Goal: Task Accomplishment & Management: Use online tool/utility

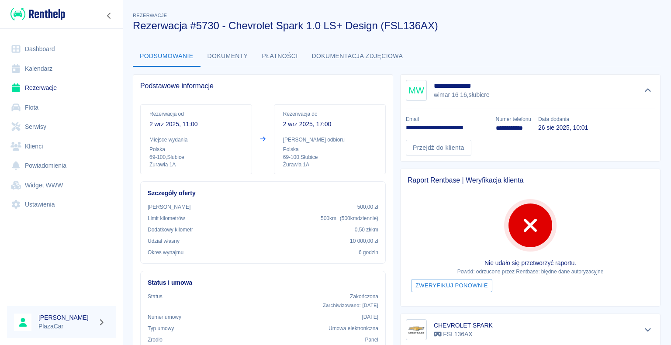
click at [43, 52] on link "Dashboard" at bounding box center [61, 49] width 109 height 20
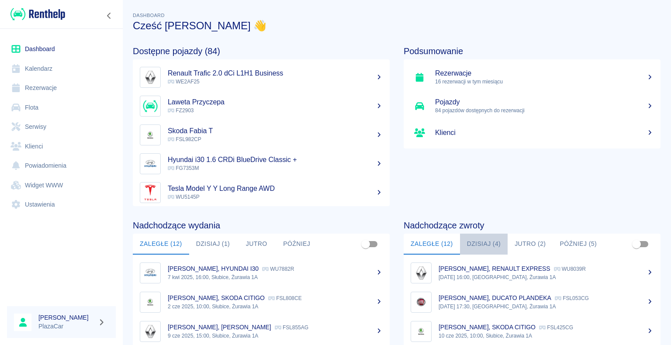
click at [473, 244] on button "Dzisiaj (4)" at bounding box center [484, 244] width 48 height 21
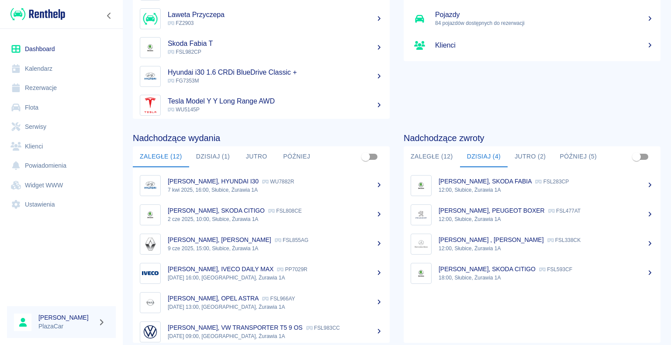
scroll to position [110, 0]
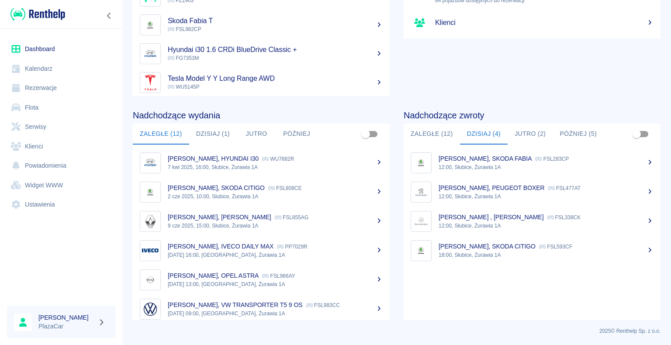
click at [504, 220] on p "[PERSON_NAME] , [PERSON_NAME]" at bounding box center [491, 217] width 105 height 7
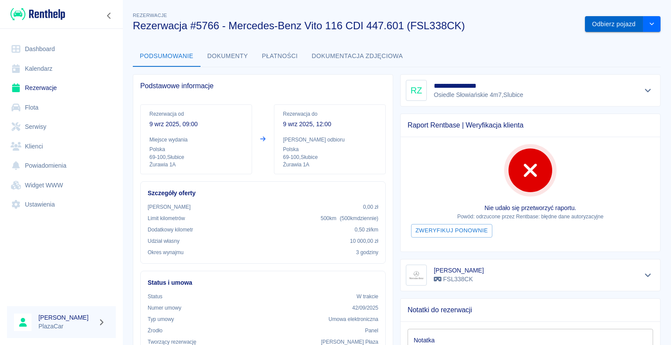
click at [605, 22] on button "Odbierz pojazd" at bounding box center [614, 24] width 58 height 16
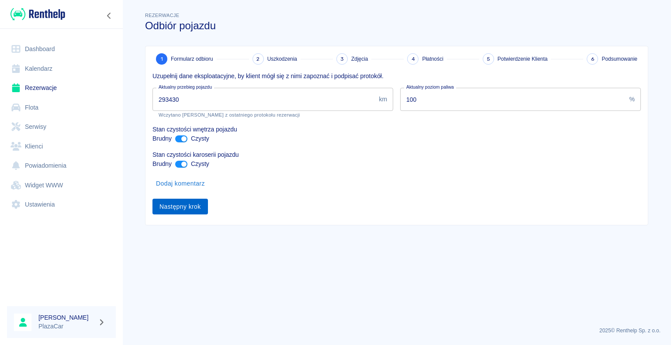
click at [178, 207] on button "Następny krok" at bounding box center [181, 207] width 56 height 16
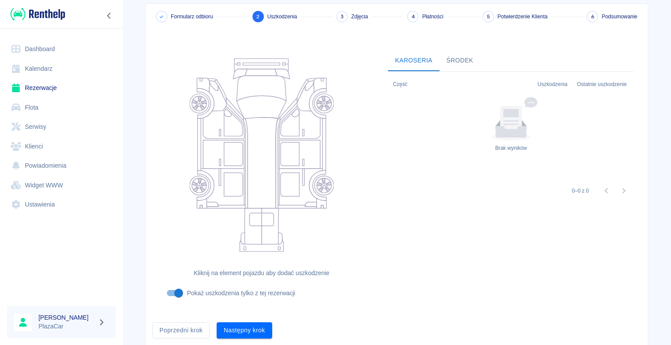
scroll to position [72, 0]
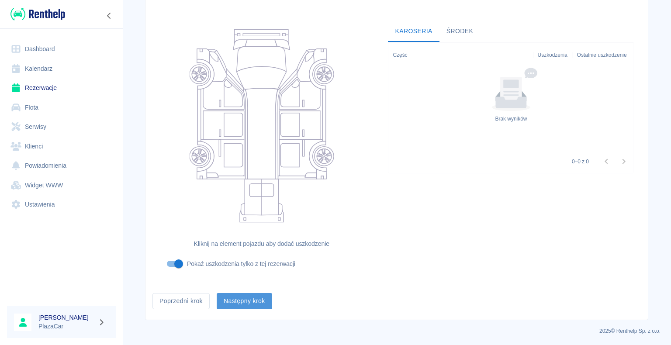
click at [250, 299] on button "Następny krok" at bounding box center [245, 301] width 56 height 16
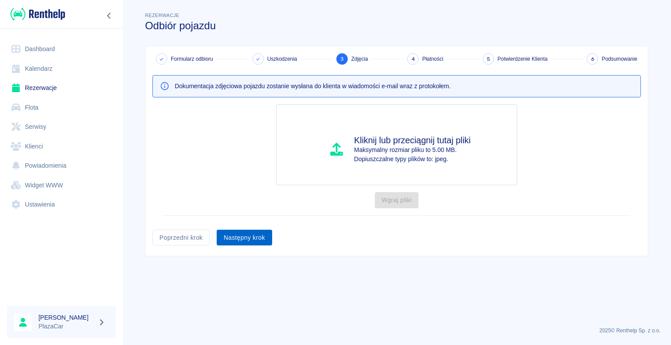
click at [242, 237] on button "Następny krok" at bounding box center [245, 238] width 56 height 16
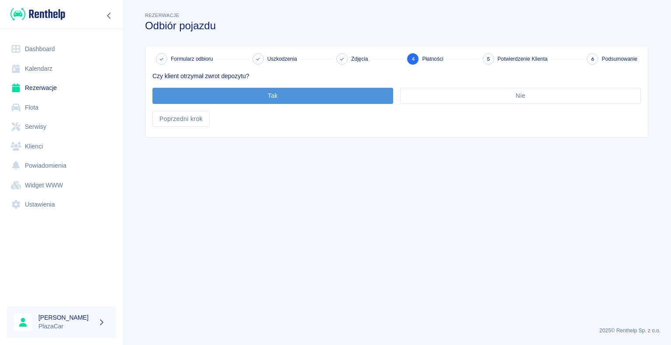
click at [264, 94] on button "Tak" at bounding box center [273, 96] width 241 height 16
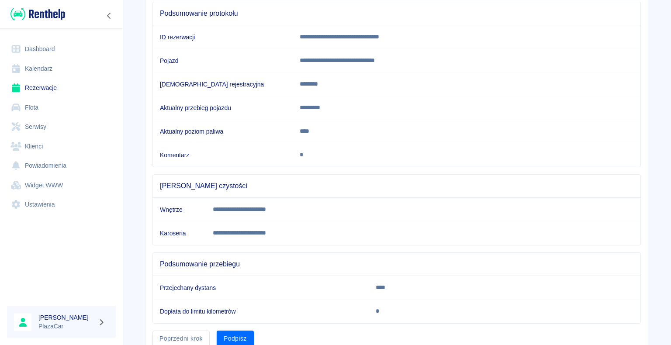
scroll to position [122, 0]
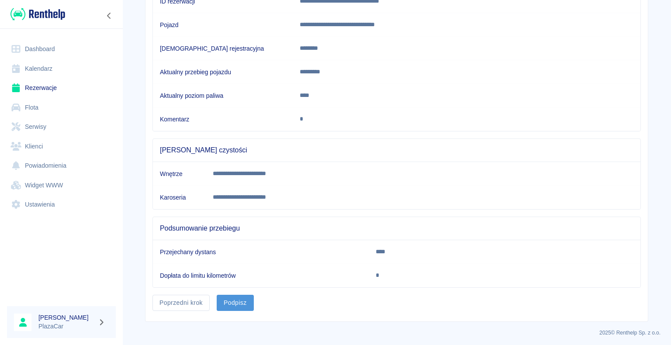
click at [229, 300] on button "Podpisz" at bounding box center [235, 303] width 37 height 16
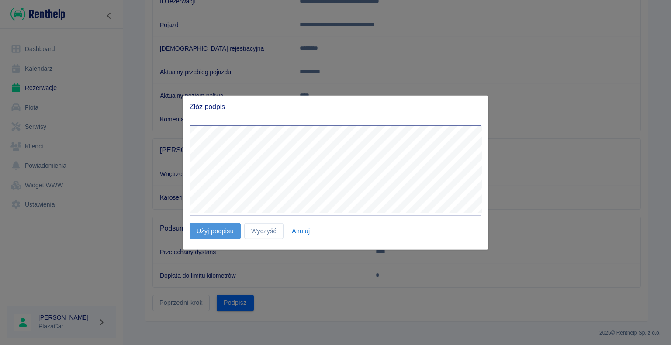
click at [219, 232] on button "Użyj podpisu" at bounding box center [215, 231] width 51 height 16
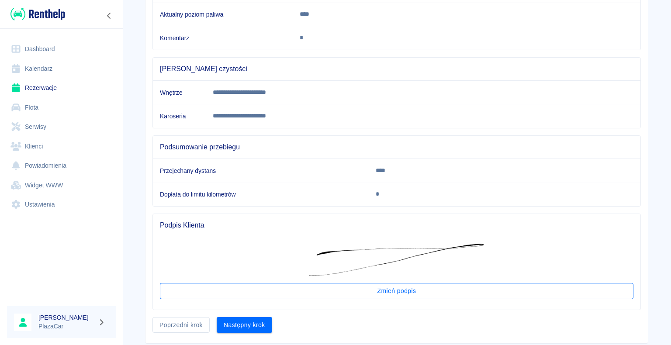
scroll to position [225, 0]
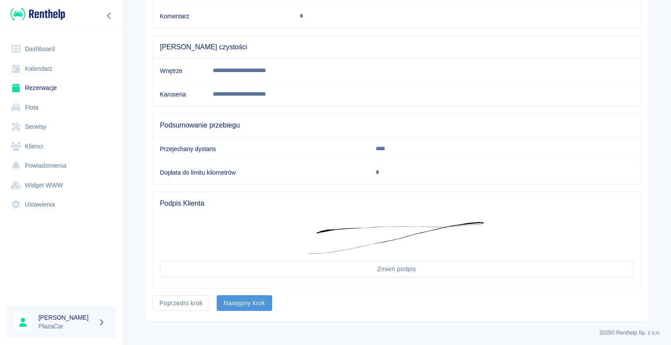
click at [236, 300] on button "Następny krok" at bounding box center [245, 304] width 56 height 16
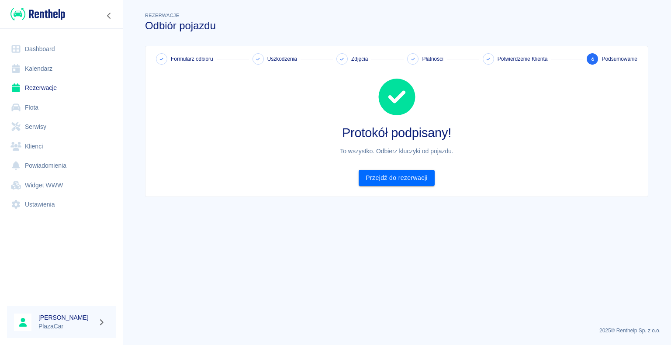
scroll to position [0, 0]
click at [396, 180] on link "Przejdź do rezerwacji" at bounding box center [397, 178] width 76 height 16
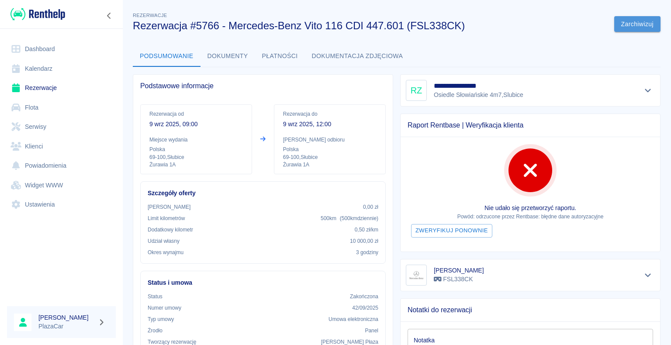
click at [631, 20] on button "Zarchiwizuj" at bounding box center [638, 24] width 46 height 16
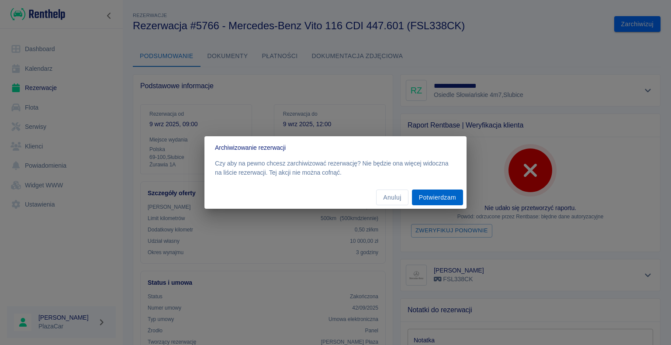
click at [441, 197] on button "Potwierdzam" at bounding box center [437, 198] width 51 height 16
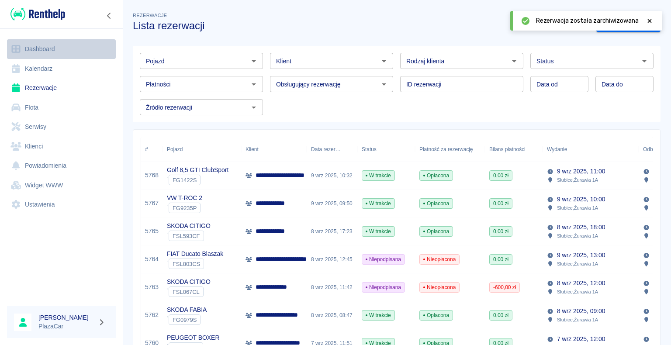
click at [59, 47] on link "Dashboard" at bounding box center [61, 49] width 109 height 20
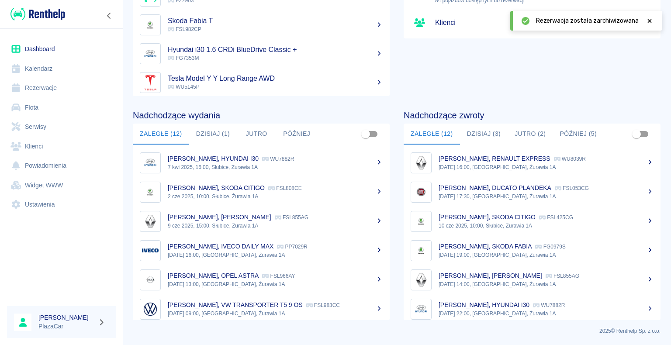
scroll to position [44, 0]
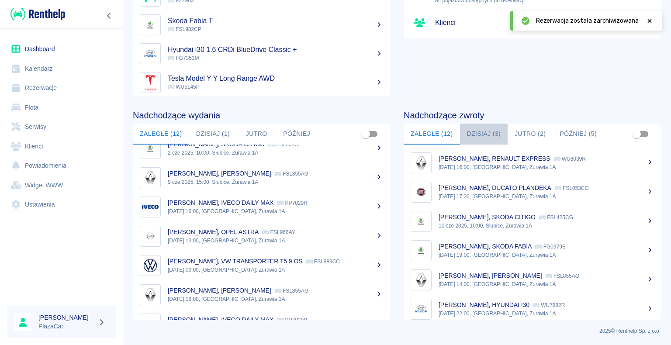
click at [473, 132] on button "Dzisiaj (3)" at bounding box center [484, 134] width 48 height 21
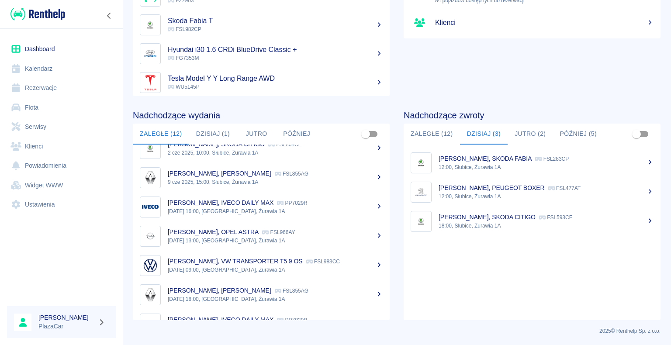
click at [496, 190] on p "[PERSON_NAME], PEUGEOT BOXER" at bounding box center [492, 187] width 106 height 7
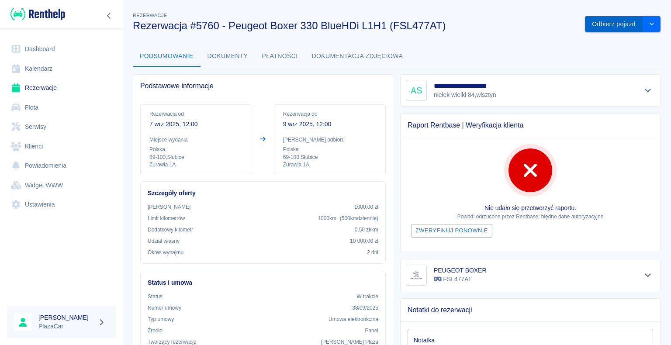
click at [602, 23] on button "Odbierz pojazd" at bounding box center [614, 24] width 58 height 16
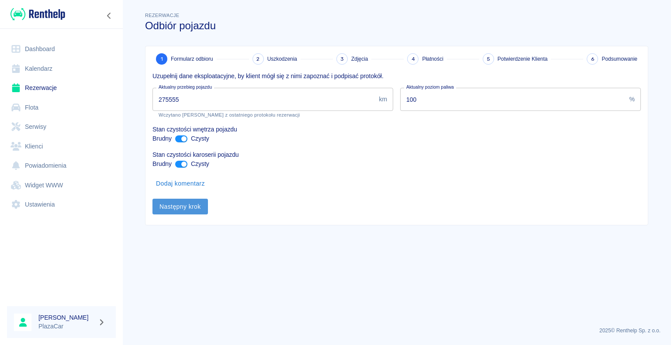
click at [180, 209] on button "Następny krok" at bounding box center [181, 207] width 56 height 16
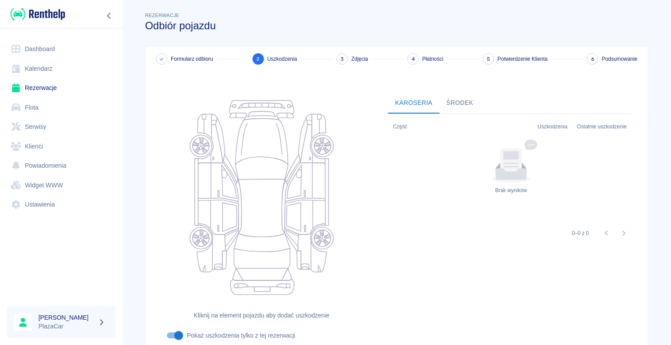
scroll to position [72, 0]
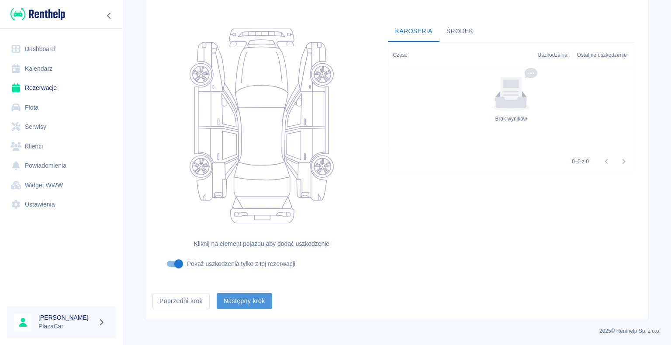
click at [241, 300] on button "Następny krok" at bounding box center [245, 301] width 56 height 16
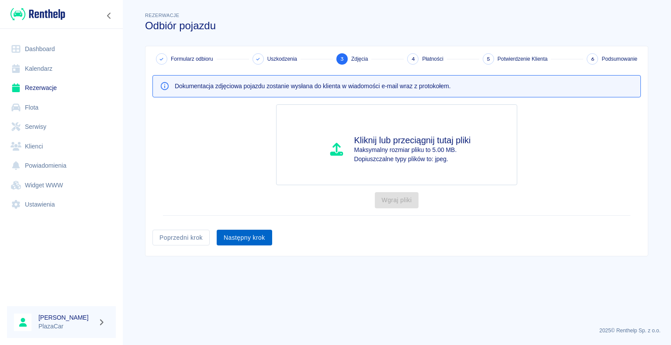
click at [239, 237] on button "Następny krok" at bounding box center [245, 238] width 56 height 16
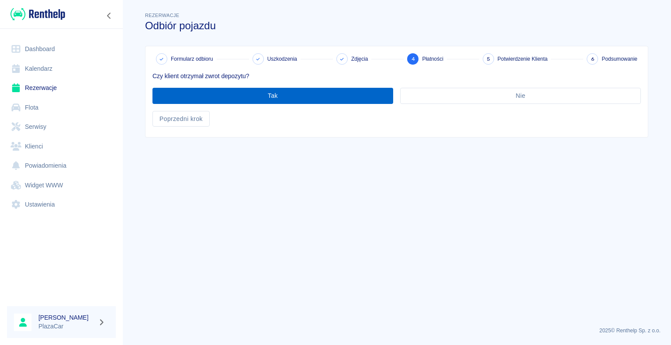
click at [277, 94] on button "Tak" at bounding box center [273, 96] width 241 height 16
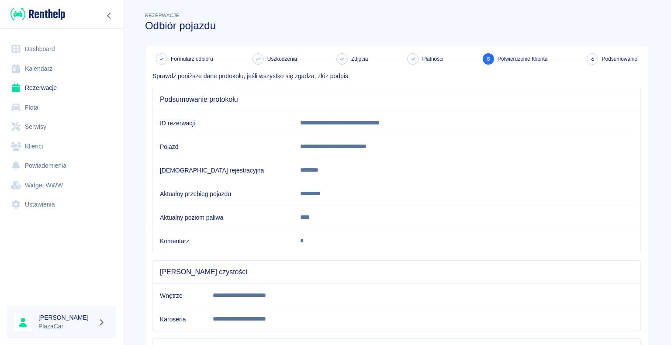
scroll to position [122, 0]
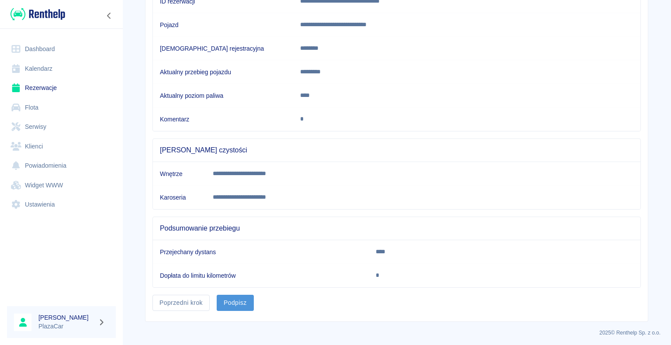
click at [236, 298] on button "Podpisz" at bounding box center [235, 303] width 37 height 16
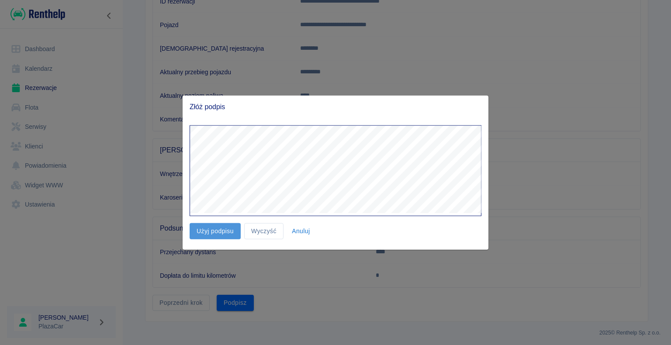
click at [220, 228] on button "Użyj podpisu" at bounding box center [215, 231] width 51 height 16
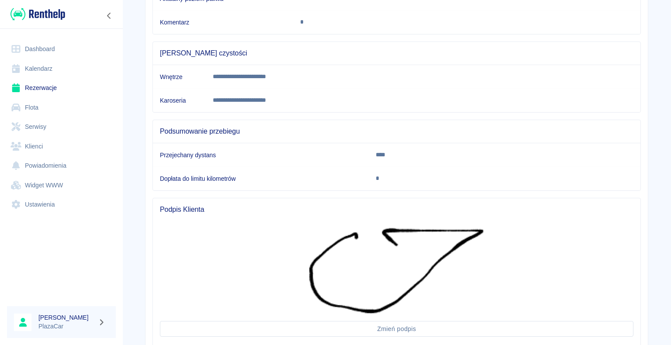
scroll to position [278, 0]
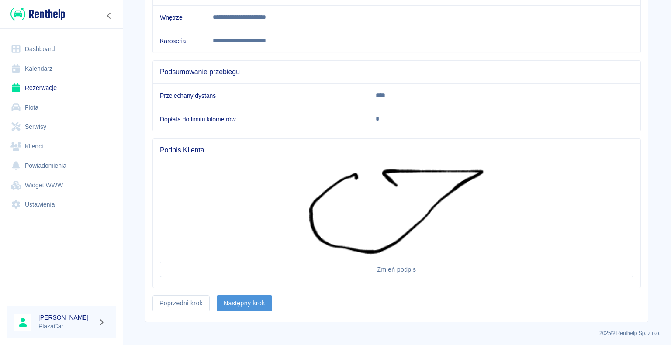
click at [235, 301] on button "Następny krok" at bounding box center [245, 304] width 56 height 16
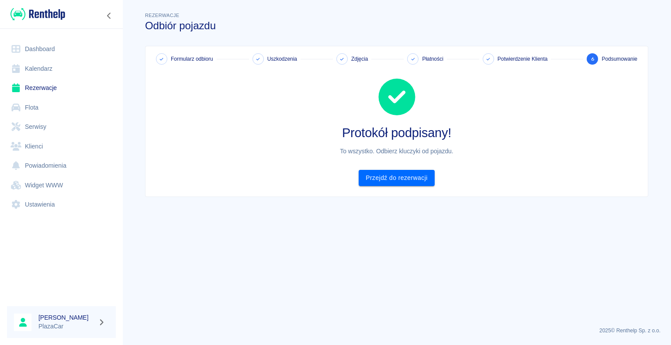
scroll to position [0, 0]
click at [396, 176] on link "Przejdź do rezerwacji" at bounding box center [397, 178] width 76 height 16
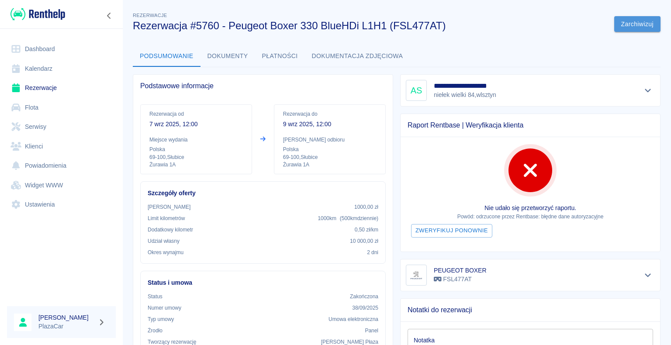
click at [622, 24] on button "Zarchiwizuj" at bounding box center [638, 24] width 46 height 16
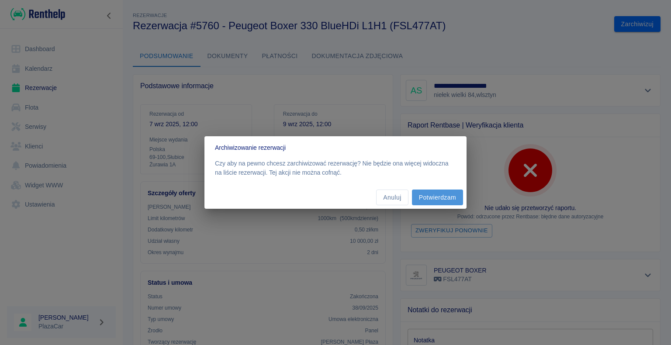
click at [438, 199] on button "Potwierdzam" at bounding box center [437, 198] width 51 height 16
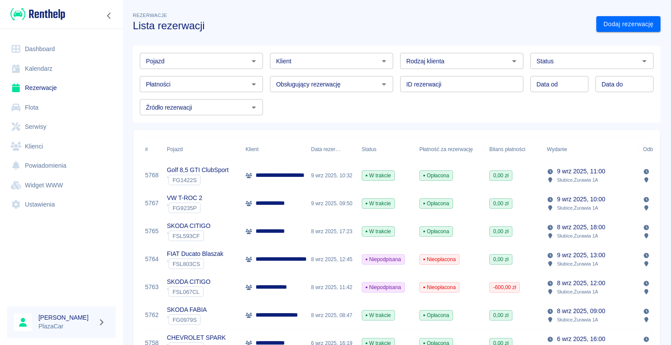
click at [41, 49] on link "Dashboard" at bounding box center [61, 49] width 109 height 20
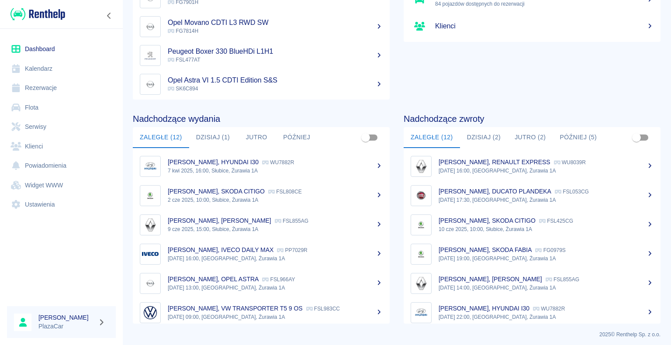
scroll to position [110, 0]
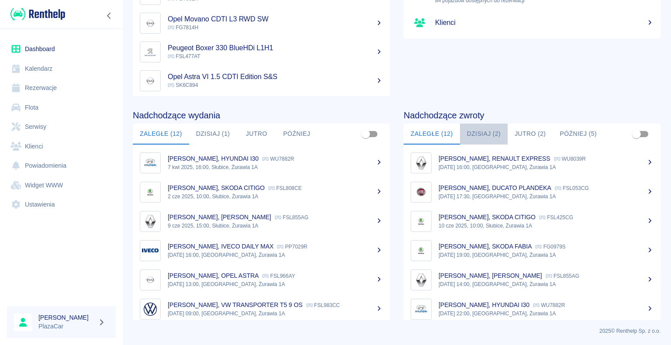
click at [485, 135] on button "Dzisiaj (2)" at bounding box center [484, 134] width 48 height 21
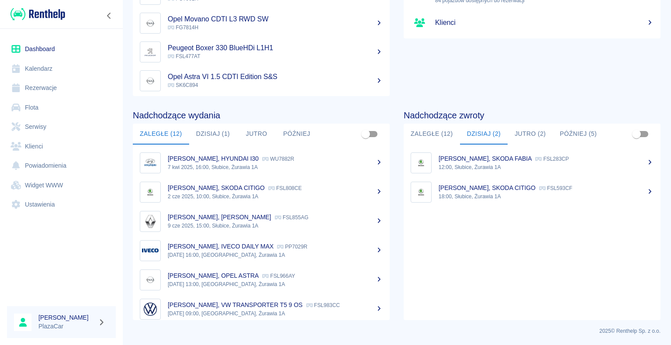
click at [502, 160] on p "[PERSON_NAME], SKODA FABIA" at bounding box center [485, 158] width 93 height 7
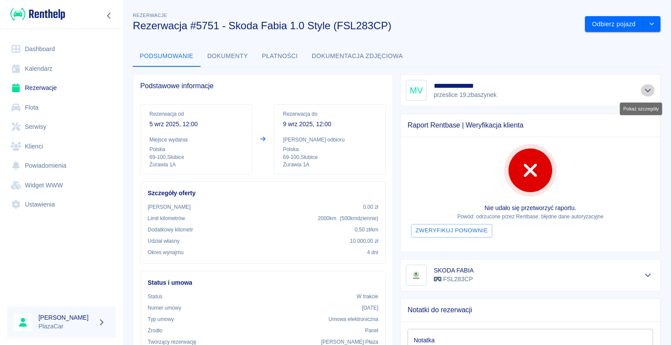
click at [643, 90] on icon "Pokaż szczegóły" at bounding box center [648, 91] width 10 height 8
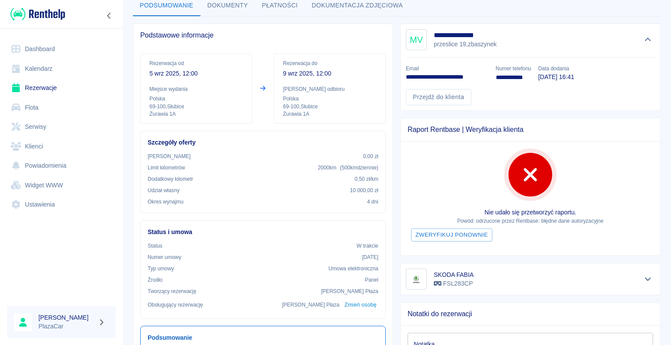
scroll to position [44, 0]
